Goal: Register for event/course

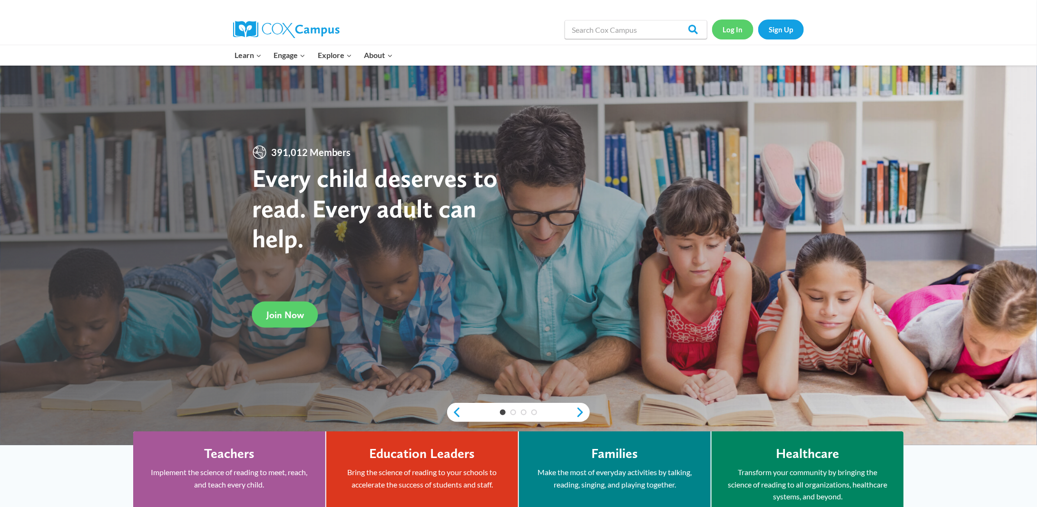
click at [739, 28] on link "Log In" at bounding box center [732, 28] width 41 height 19
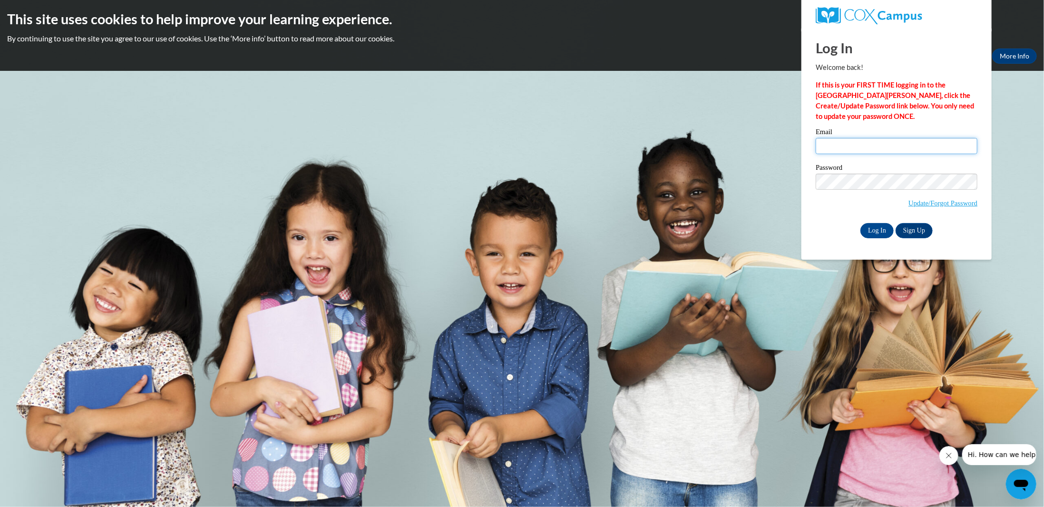
click at [910, 150] on input "Email" at bounding box center [897, 146] width 162 height 16
click at [843, 216] on div "Password Update/Forgot Password" at bounding box center [897, 192] width 162 height 56
click at [921, 234] on link "Sign Up" at bounding box center [914, 230] width 37 height 15
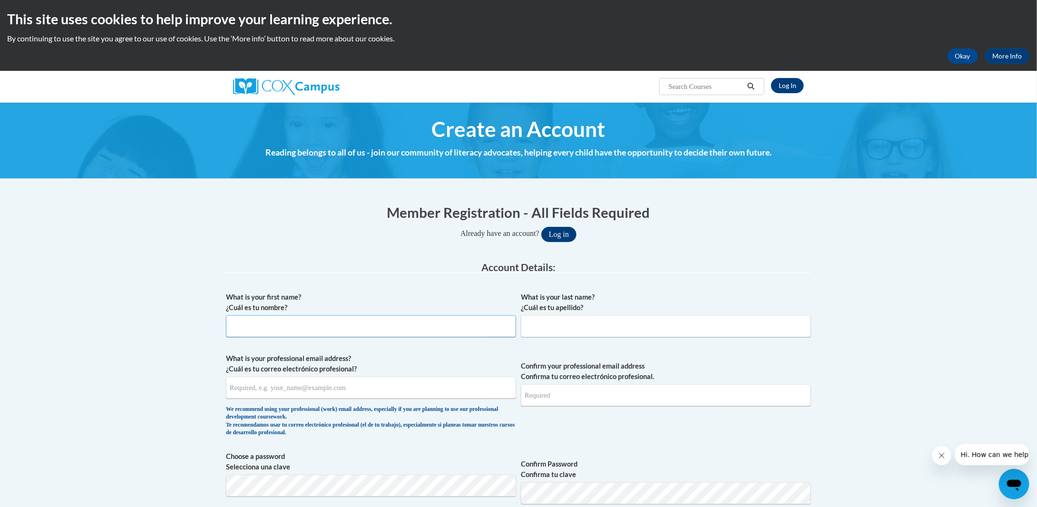
click at [357, 327] on input "What is your first name? ¿Cuál es tu nombre?" at bounding box center [371, 326] width 290 height 22
type input "[PERSON_NAME]"
type input "administrator@npcdaycare.com"
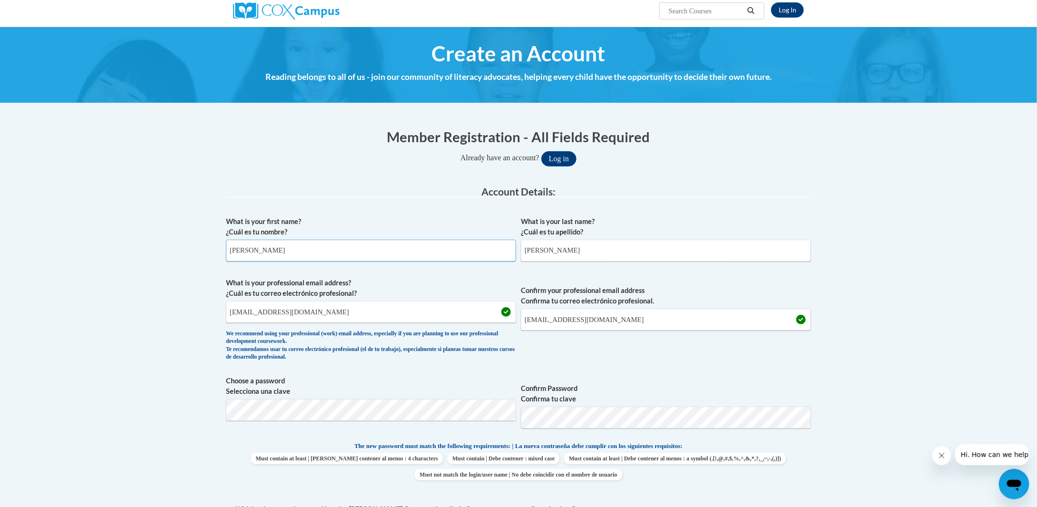
scroll to position [95, 0]
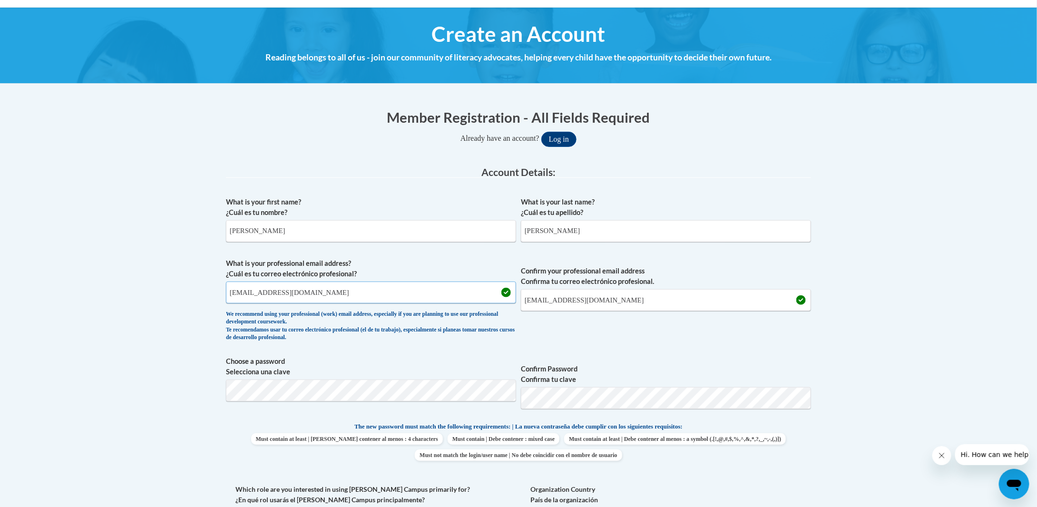
click at [346, 297] on input "administrator@npcdaycare.com" at bounding box center [371, 293] width 290 height 22
type input "mbarber0323@gmail.com"
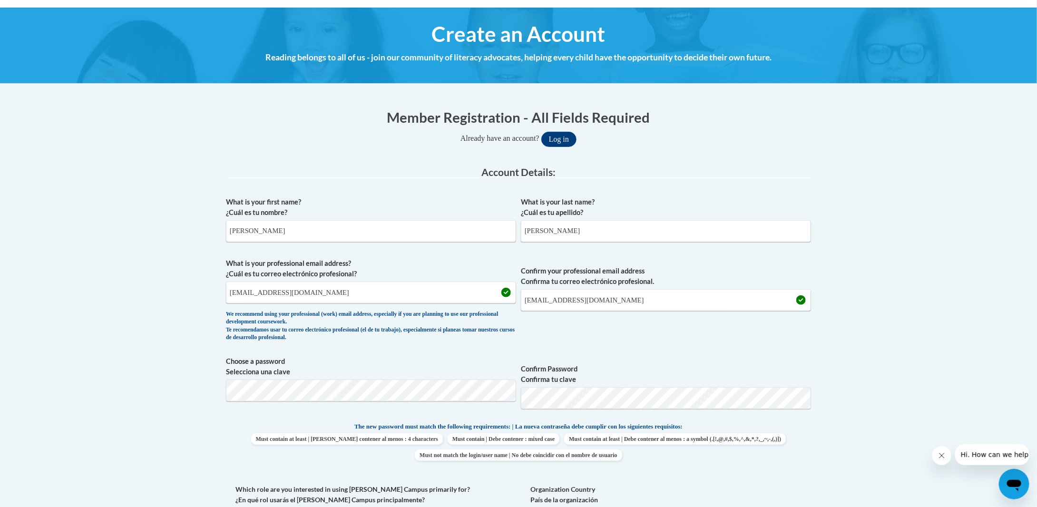
click at [682, 367] on label "Confirm Password Confirma tu clave" at bounding box center [666, 374] width 290 height 21
click at [748, 370] on label "Confirm Password Confirma tu clave" at bounding box center [666, 374] width 290 height 21
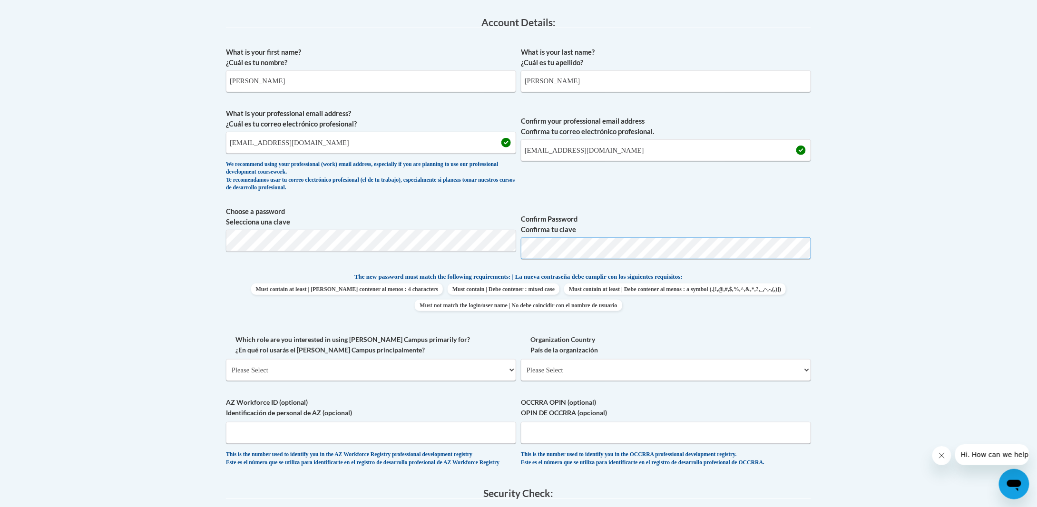
scroll to position [285, 0]
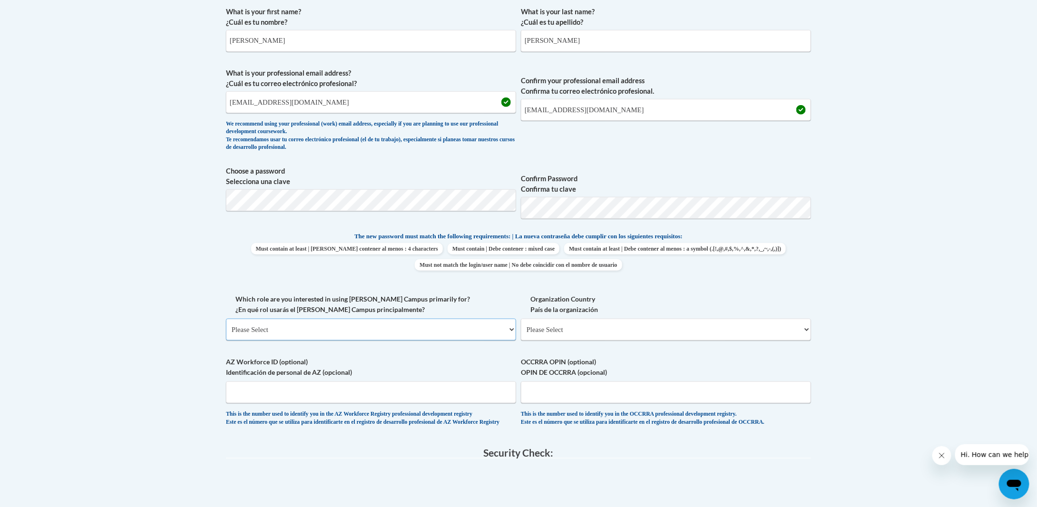
click at [476, 332] on select "Please Select College/University | Colegio/Universidad Community/Nonprofit Part…" at bounding box center [371, 330] width 290 height 22
select select "fbf2d438-af2f-41f8-98f1-81c410e29de3"
click at [226, 319] on select "Please Select College/University | Colegio/Universidad Community/Nonprofit Part…" at bounding box center [371, 330] width 290 height 22
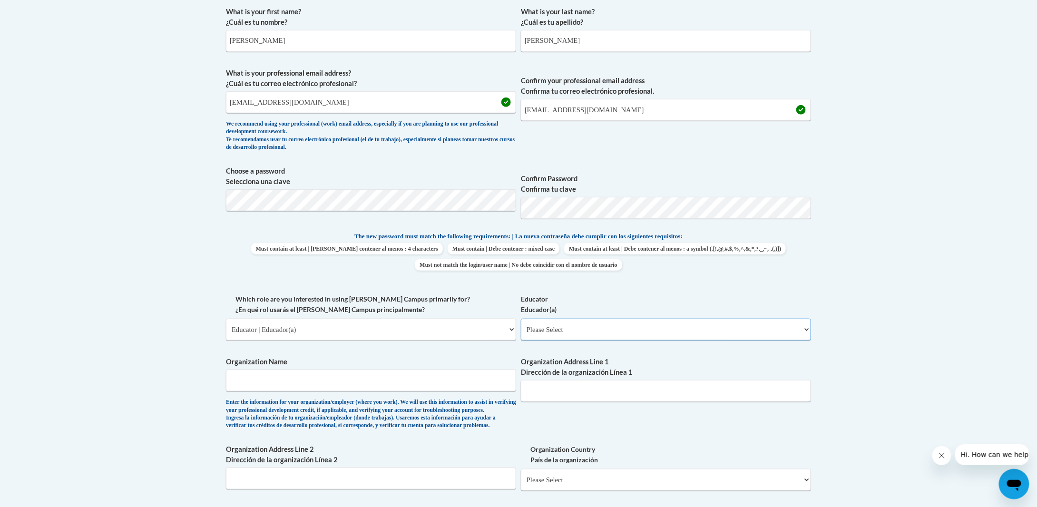
click at [547, 331] on select "Please Select Early Learning/Daycare Teacher/Family Home Care Provider | Maestr…" at bounding box center [666, 330] width 290 height 22
select select "5e2af403-4f2c-4e49-a02f-103e55d7b75b"
click at [521, 319] on select "Please Select Early Learning/Daycare Teacher/Family Home Care Provider | Maestr…" at bounding box center [666, 330] width 290 height 22
click at [320, 376] on input "Organization Name" at bounding box center [371, 381] width 290 height 22
type input "Northfield Presbyterian Church Day Care Center"
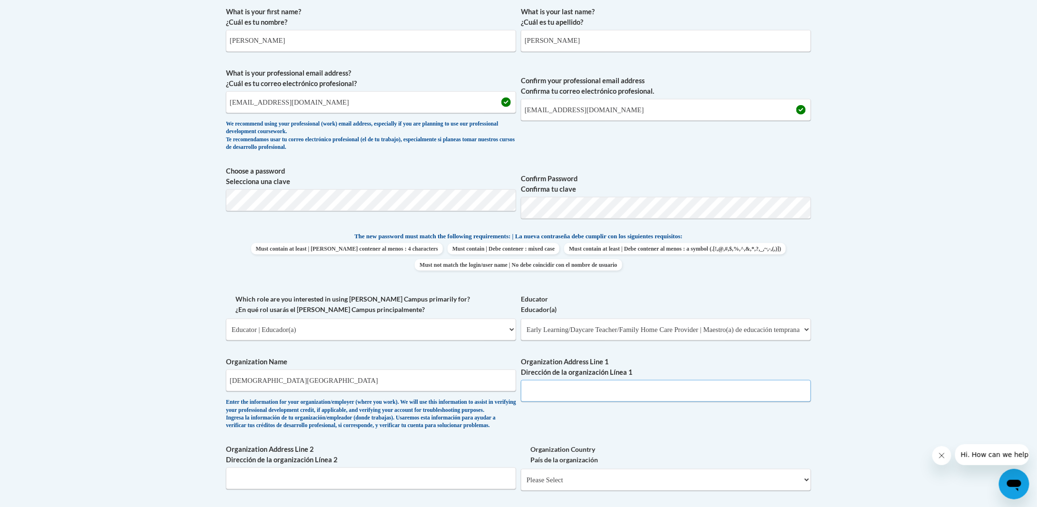
type input "7755 S BOYDEN RD"
click at [526, 413] on div "What is your first name? ¿Cuál es tu nombre? Misty What is your last name? ¿Cuá…" at bounding box center [518, 294] width 585 height 584
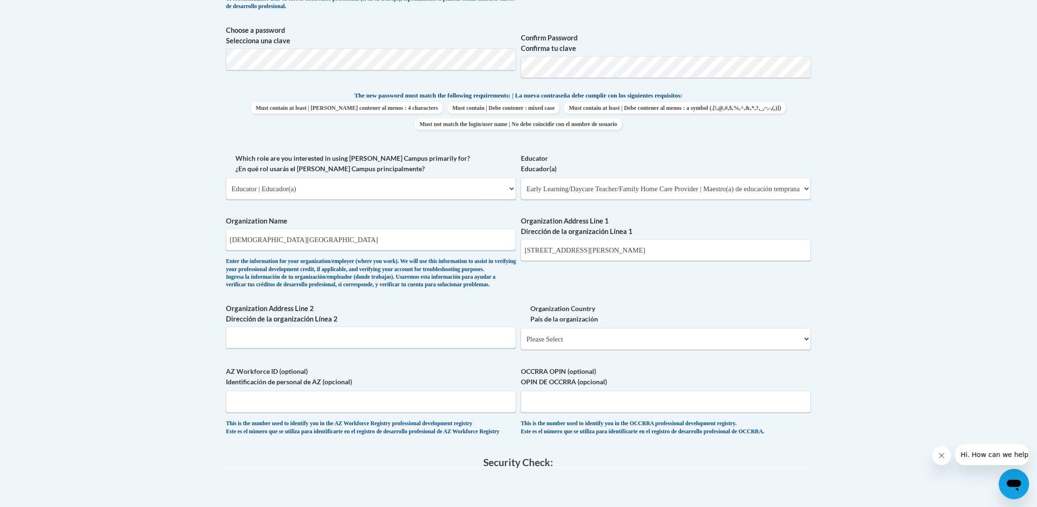
scroll to position [428, 0]
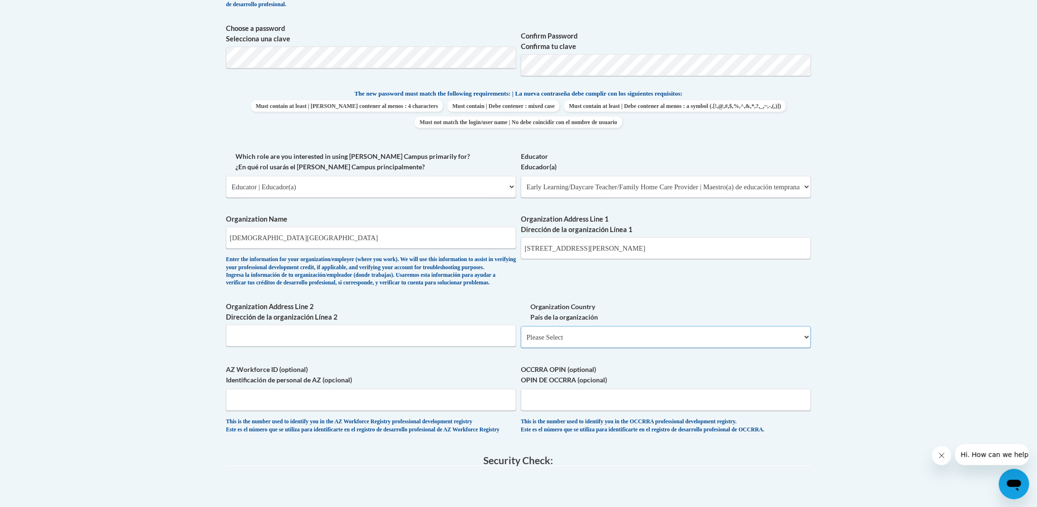
click at [551, 347] on select "Please Select United States | Estados Unidos Outside of the United States | Fue…" at bounding box center [666, 337] width 290 height 22
select select "ad49bcad-a171-4b2e-b99c-48b446064914"
click at [521, 341] on select "Please Select United States | Estados Unidos Outside of the United States | Fue…" at bounding box center [666, 337] width 290 height 22
select select
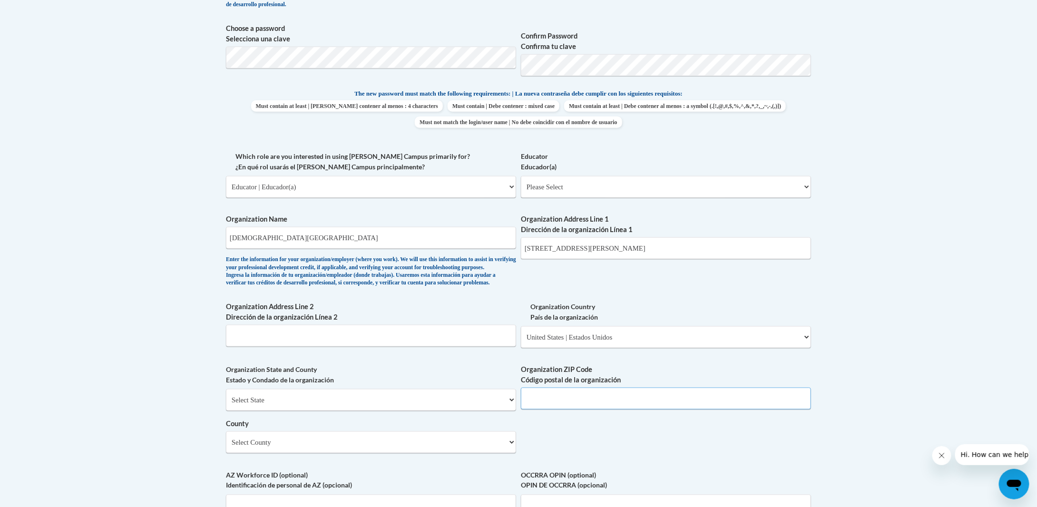
click at [564, 409] on input "Organization ZIP Code Código postal de la organización" at bounding box center [666, 399] width 290 height 22
type input "44067"
click at [343, 453] on select "Select County Adams Allen Ashland Ashtabula Athens Auglaize Belmont Brown Butle…" at bounding box center [371, 442] width 290 height 22
select select "Summit"
click at [226, 447] on select "Select County Adams Allen Ashland Ashtabula Athens Auglaize Belmont Brown Butle…" at bounding box center [371, 442] width 290 height 22
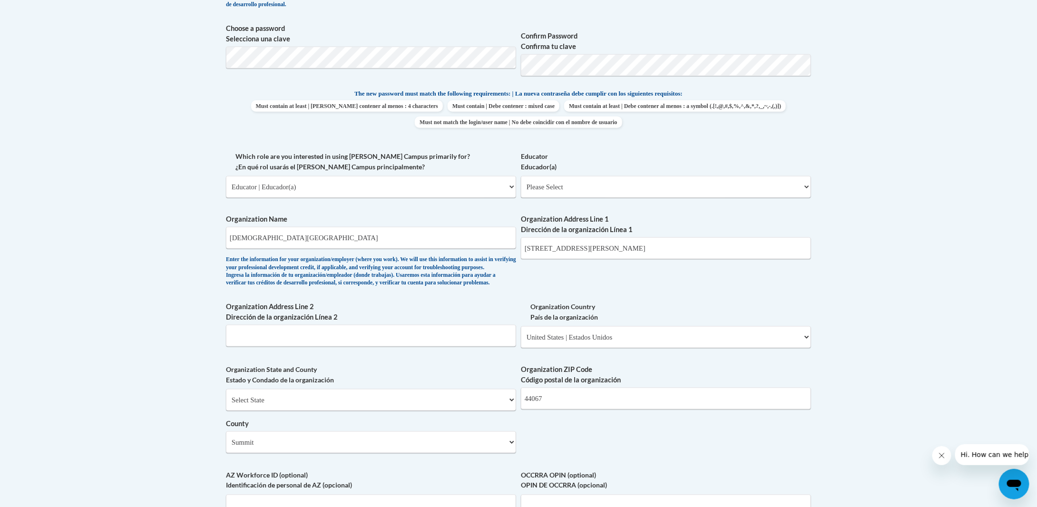
click at [150, 362] on body "This site uses cookies to help improve your learning experience. By continuing …" at bounding box center [518, 280] width 1037 height 1417
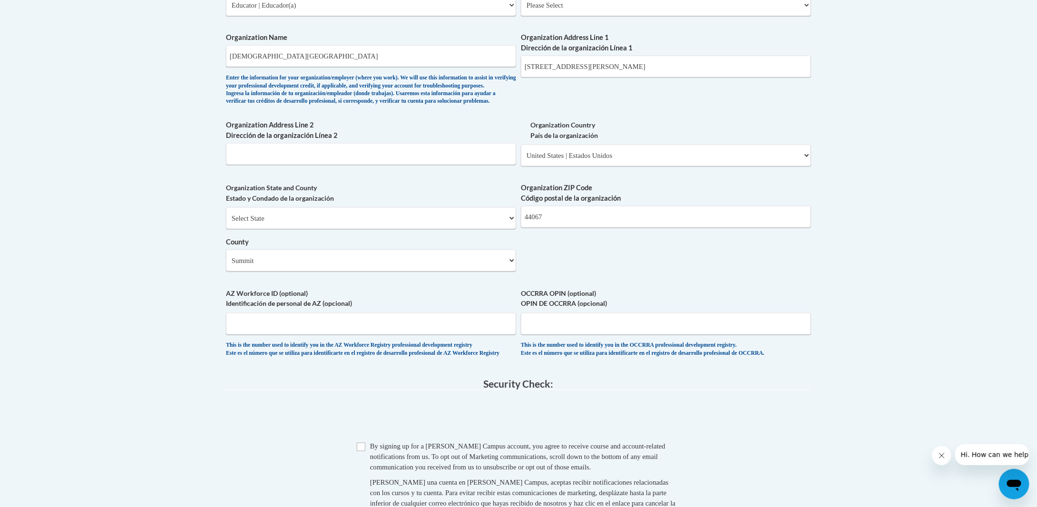
scroll to position [618, 0]
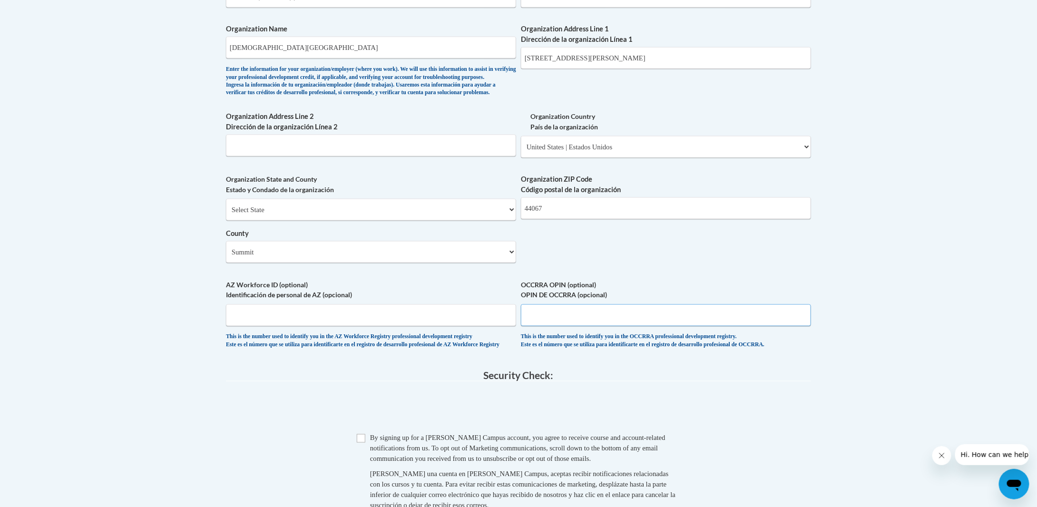
click at [558, 326] on input "OCCRRA OPIN (optional) OPIN DE OCCRRA (opcional)" at bounding box center [666, 315] width 290 height 22
type input "1111-8328"
click at [365, 443] on input "Checkbox" at bounding box center [361, 438] width 9 height 9
checkbox input "true"
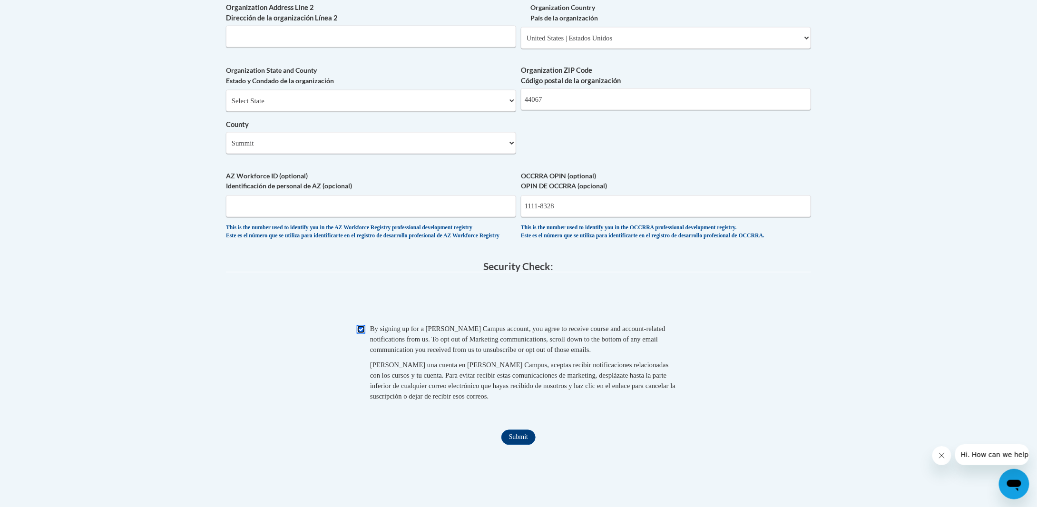
scroll to position [761, 0]
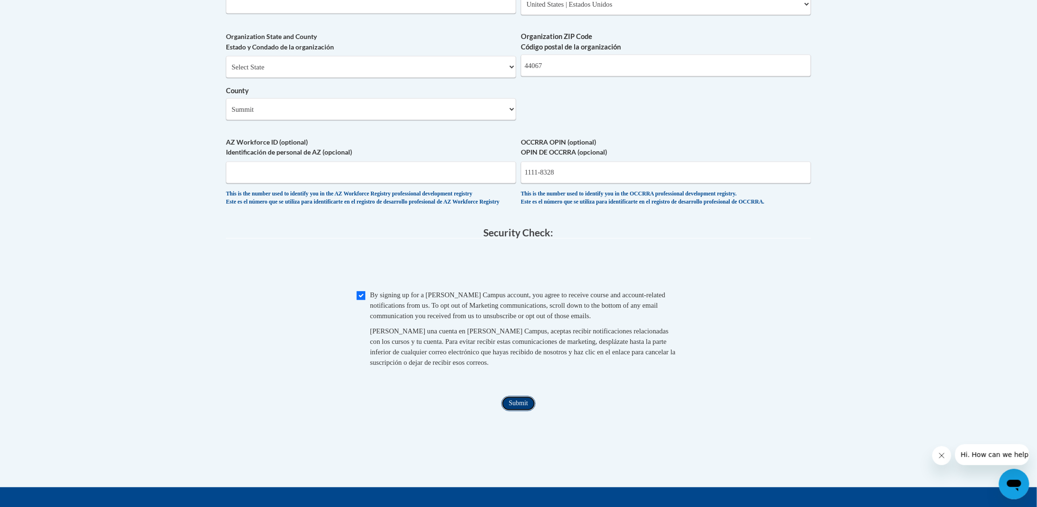
click at [520, 411] on input "Submit" at bounding box center [518, 403] width 34 height 15
click at [579, 206] on div "This is the number used to identify you in the OCCRRA professional development …" at bounding box center [666, 199] width 290 height 16
click at [543, 184] on input "1111-8328" at bounding box center [666, 173] width 290 height 22
click at [572, 184] on input "1111-8328" at bounding box center [666, 173] width 290 height 22
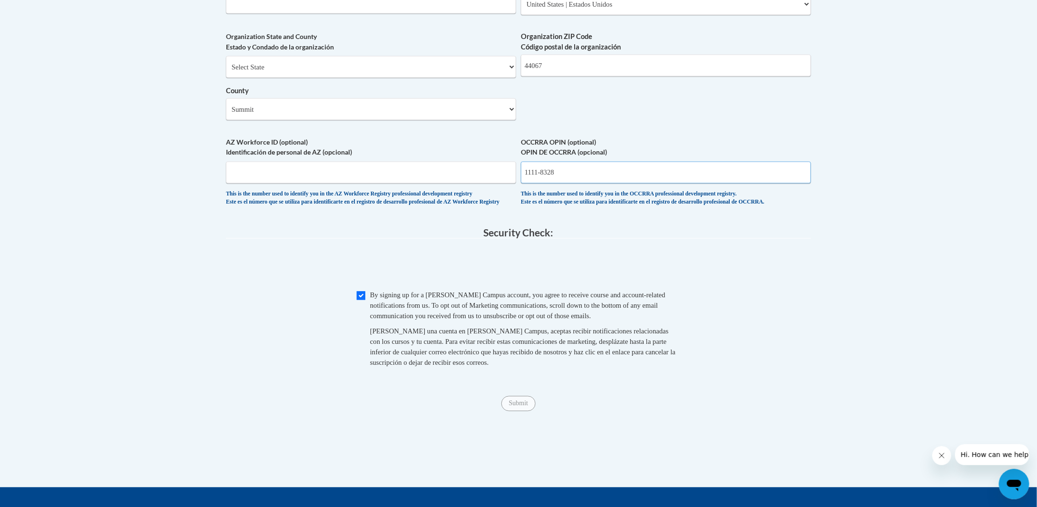
click at [590, 184] on input "1111-8328" at bounding box center [666, 173] width 290 height 22
click at [542, 184] on input "1111-8328" at bounding box center [666, 173] width 290 height 22
type input "11118328"
click at [517, 411] on input "Submit" at bounding box center [518, 403] width 34 height 15
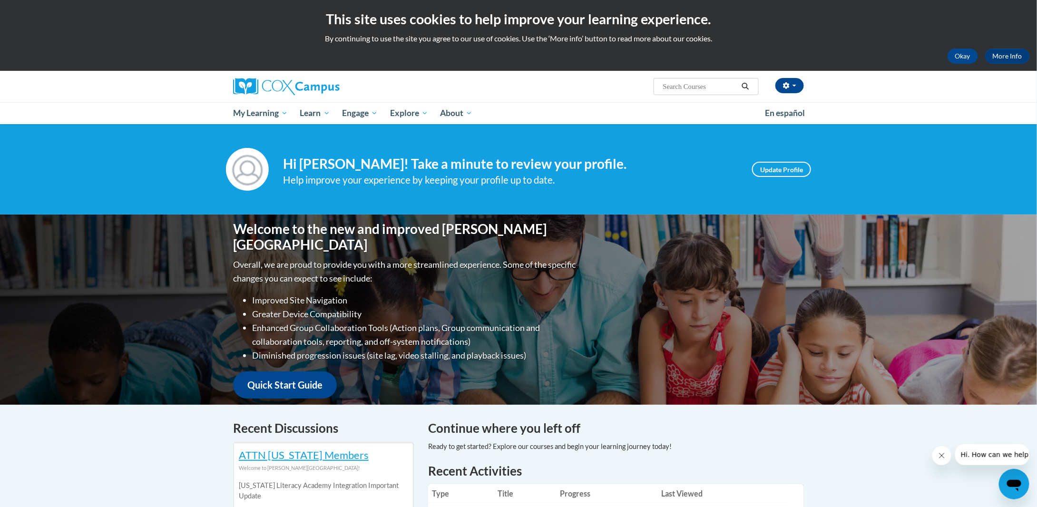
click at [695, 87] on input "Search..." at bounding box center [700, 86] width 76 height 11
paste input "Transforming Story Time, AT136674"
type input "Transforming Story Time, AT136674"
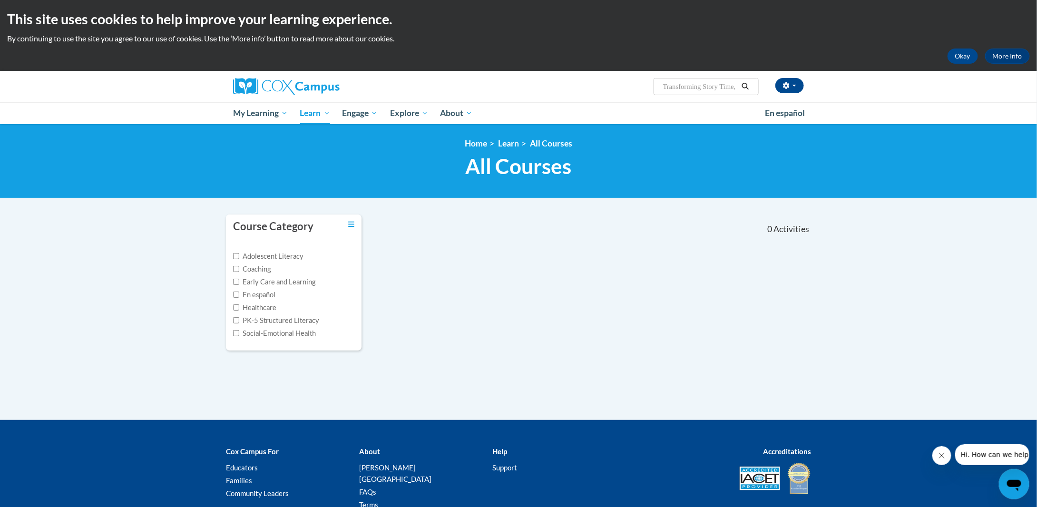
click at [718, 84] on input "Transforming Story Time, AT136674" at bounding box center [700, 86] width 76 height 11
drag, startPoint x: 721, startPoint y: 84, endPoint x: 781, endPoint y: 85, distance: 59.5
click at [781, 85] on div "Misty Dotson (Eastern Daylight Time GMT-0400 ) My Profile Inbox My Transcripts …" at bounding box center [616, 83] width 390 height 24
click at [714, 90] on input "Transforming Story Time, AT136674" at bounding box center [700, 86] width 76 height 11
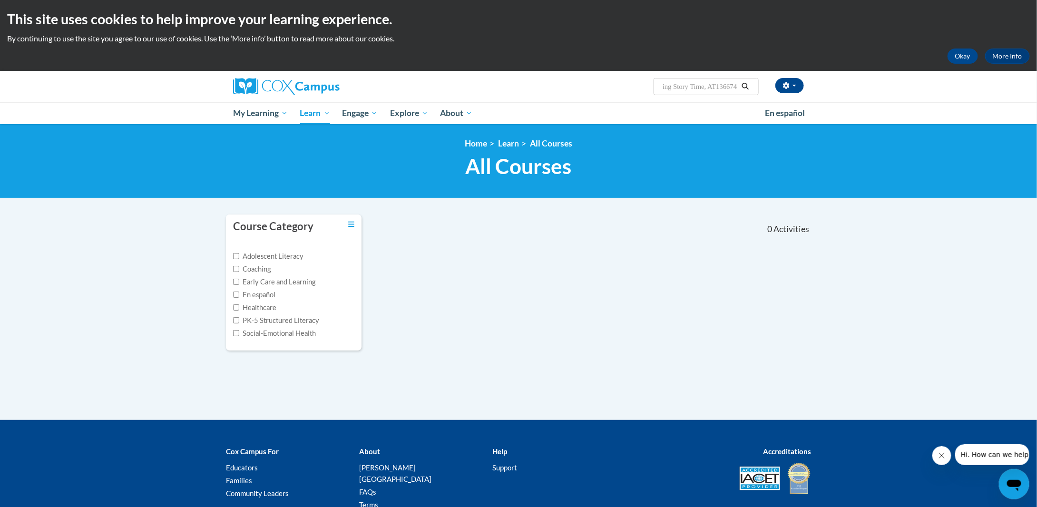
drag, startPoint x: 704, startPoint y: 86, endPoint x: 770, endPoint y: 89, distance: 66.2
click at [770, 89] on div "Misty Dotson (Eastern Daylight Time GMT-0400 ) My Profile Inbox My Transcripts …" at bounding box center [616, 83] width 390 height 24
type input "Transforming Story Time"
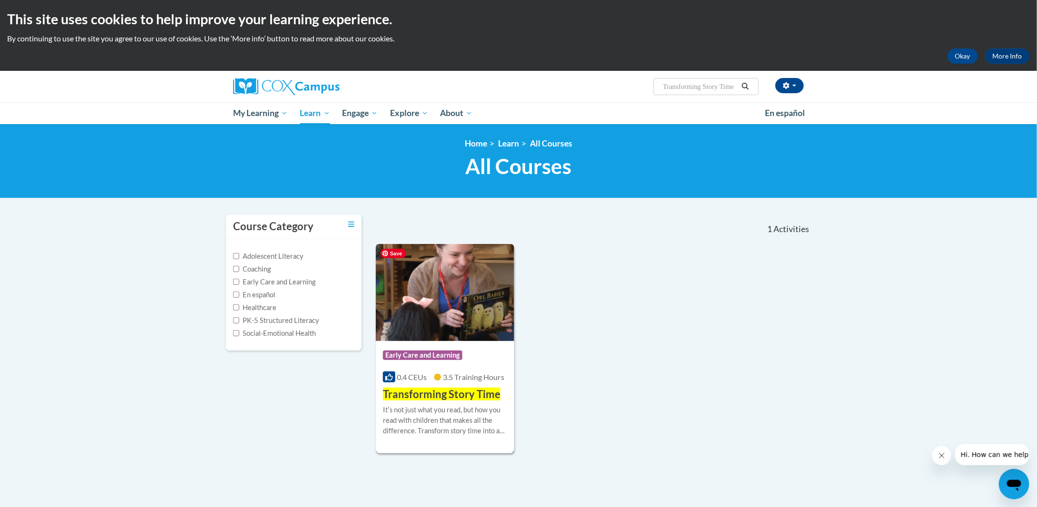
click at [461, 312] on img at bounding box center [445, 292] width 138 height 97
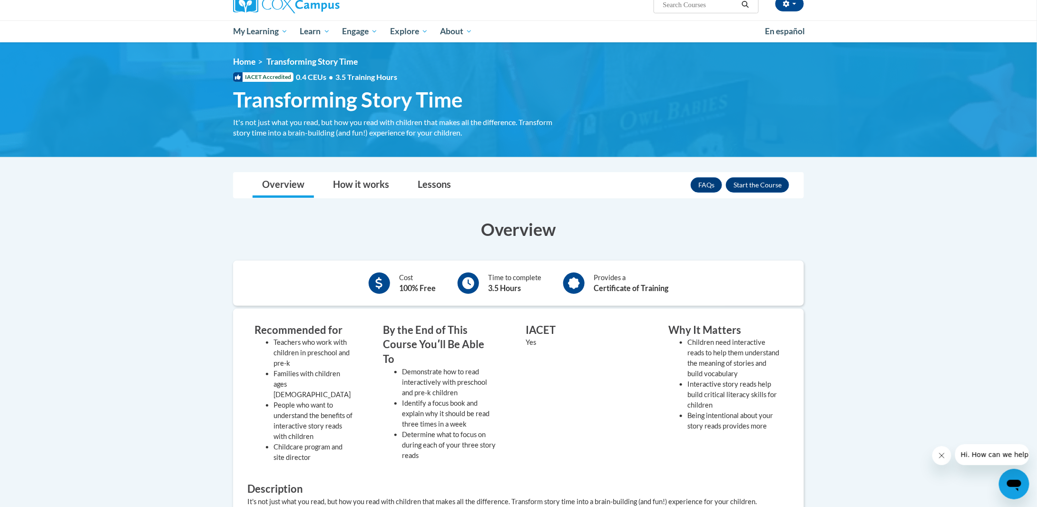
scroll to position [95, 0]
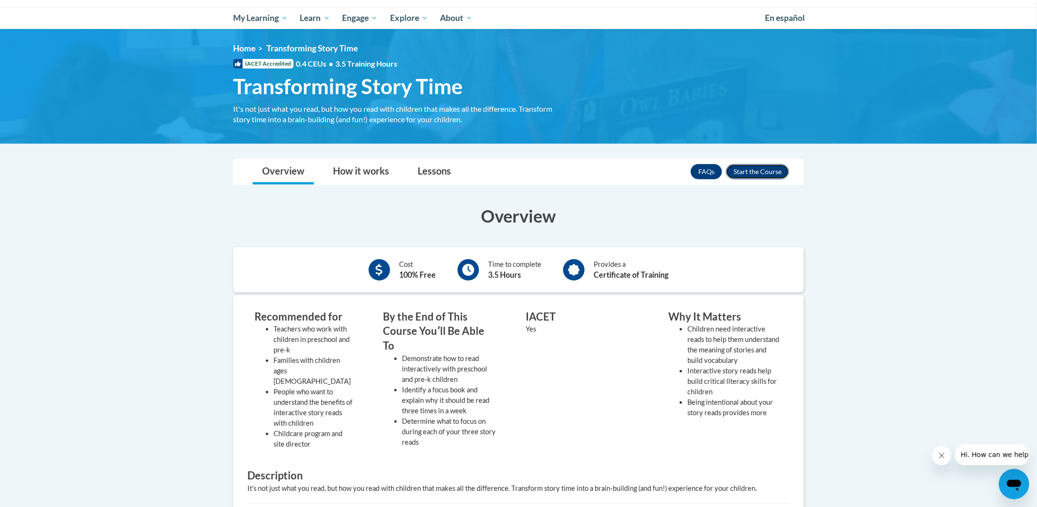
click at [765, 172] on button "Enroll" at bounding box center [757, 171] width 63 height 15
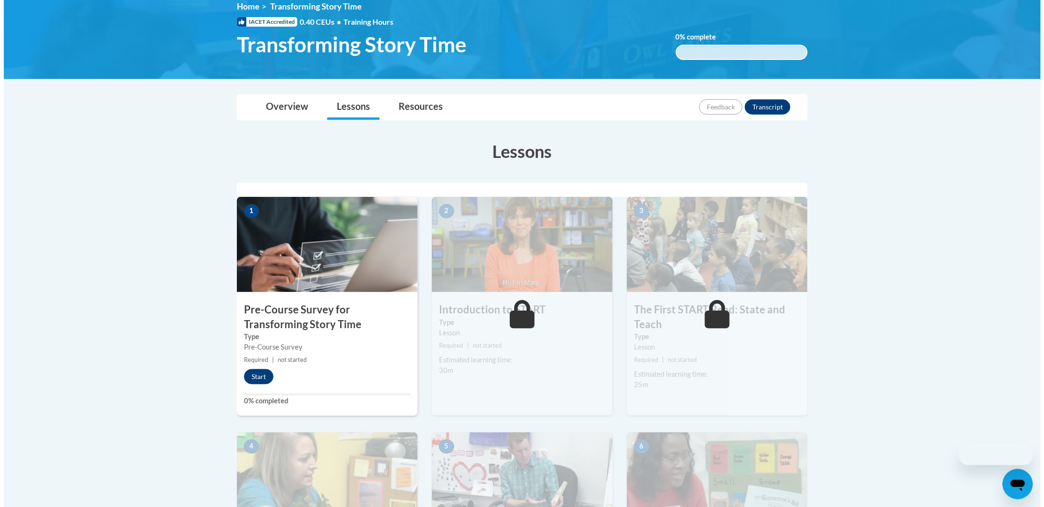
scroll to position [143, 0]
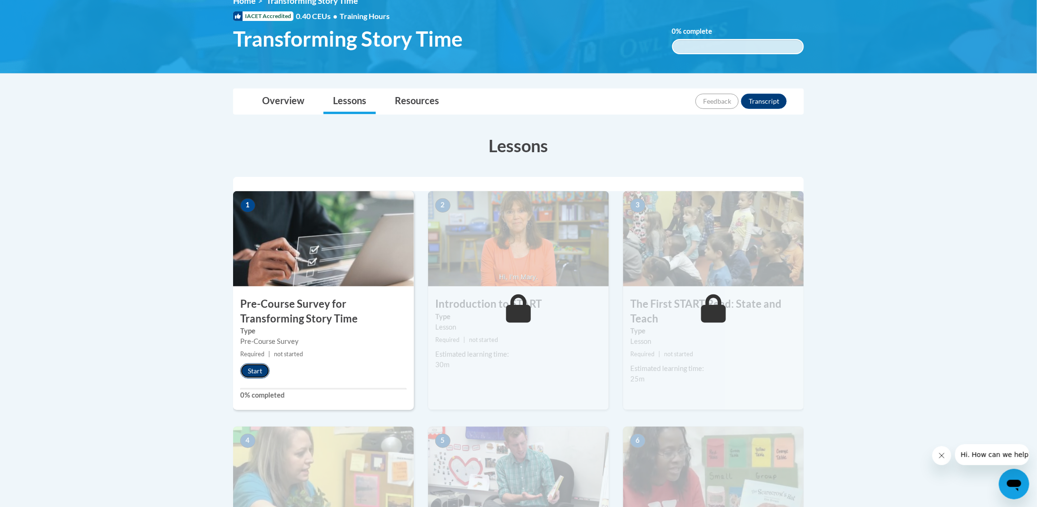
click at [255, 371] on button "Start" at bounding box center [254, 370] width 29 height 15
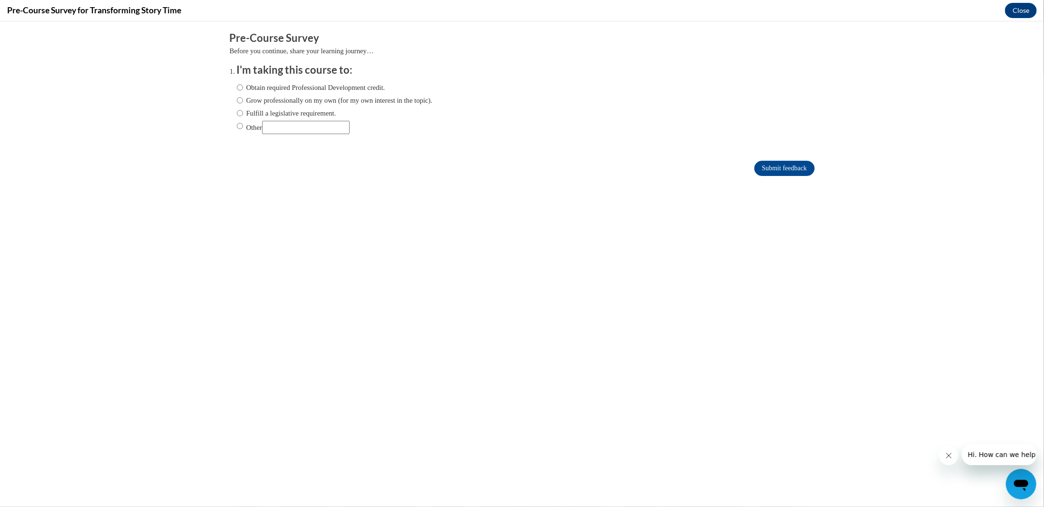
scroll to position [0, 0]
click at [289, 89] on label "Obtain required Professional Development credit." at bounding box center [311, 87] width 148 height 10
click at [243, 89] on input "Obtain required Professional Development credit." at bounding box center [240, 87] width 6 height 10
radio input "true"
click at [758, 170] on input "Submit feedback" at bounding box center [784, 167] width 60 height 15
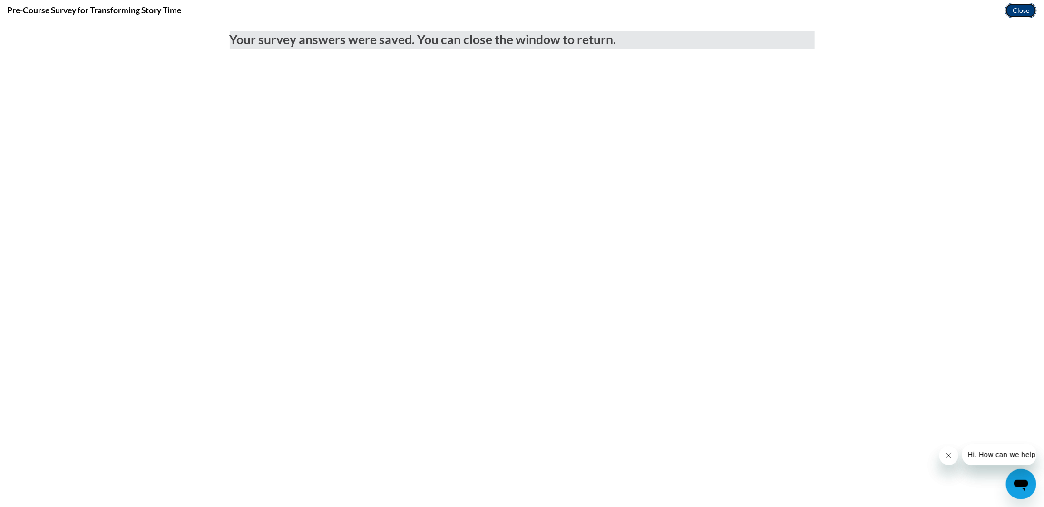
click at [1032, 4] on button "Close" at bounding box center [1021, 10] width 32 height 15
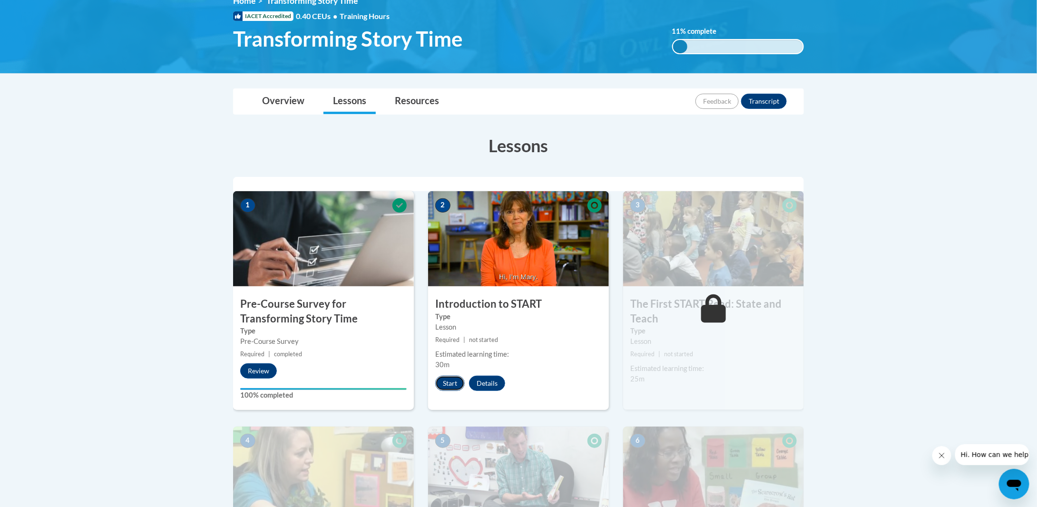
click at [462, 387] on button "Start" at bounding box center [449, 383] width 29 height 15
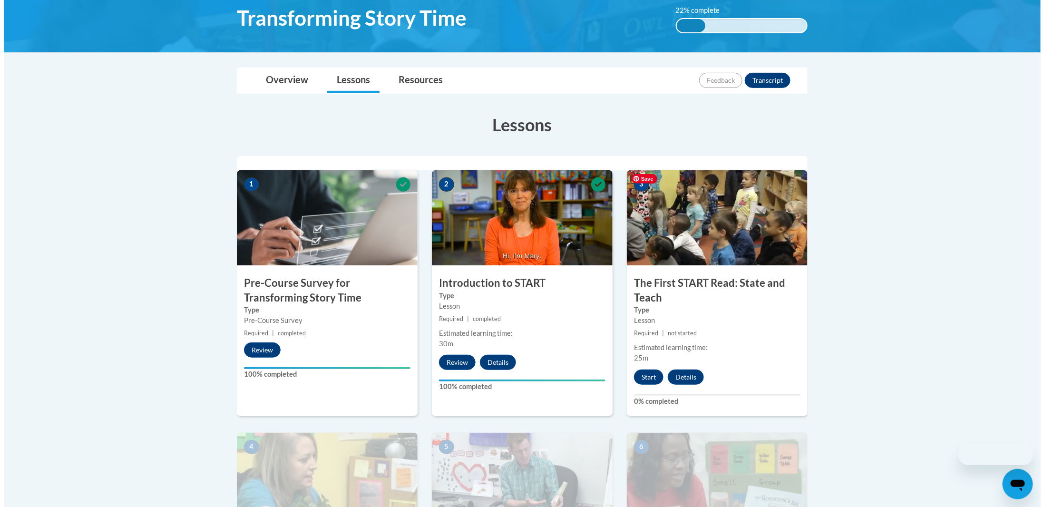
scroll to position [190, 0]
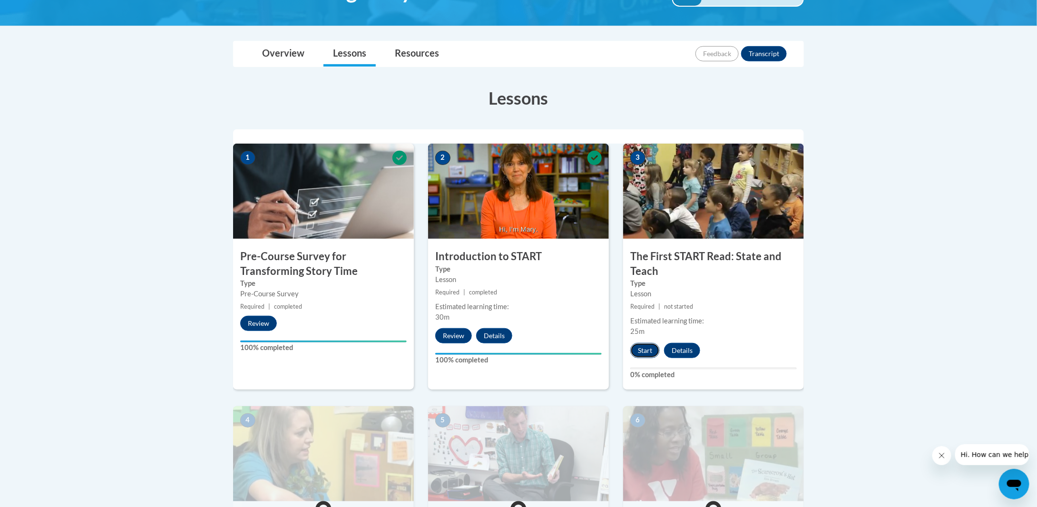
click at [650, 349] on button "Start" at bounding box center [644, 350] width 29 height 15
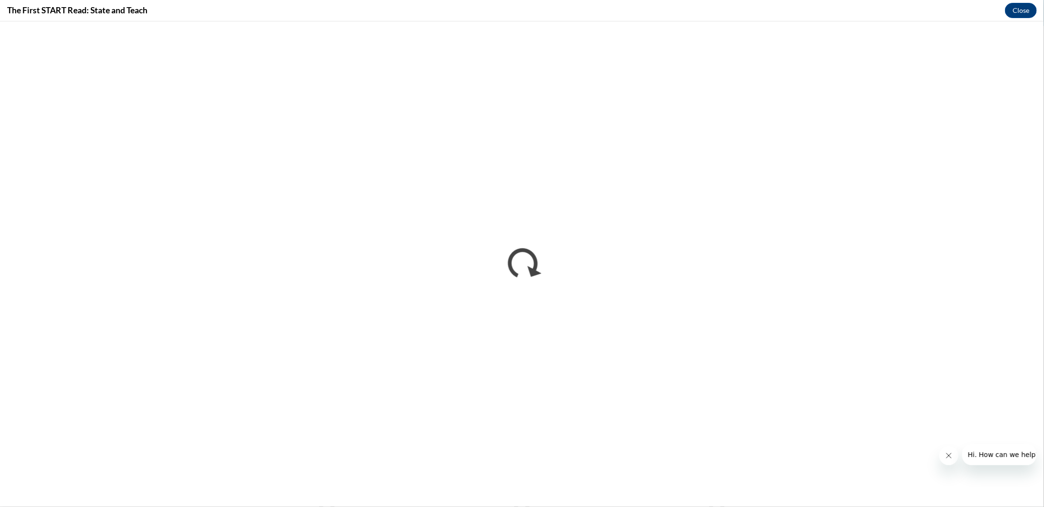
scroll to position [0, 0]
